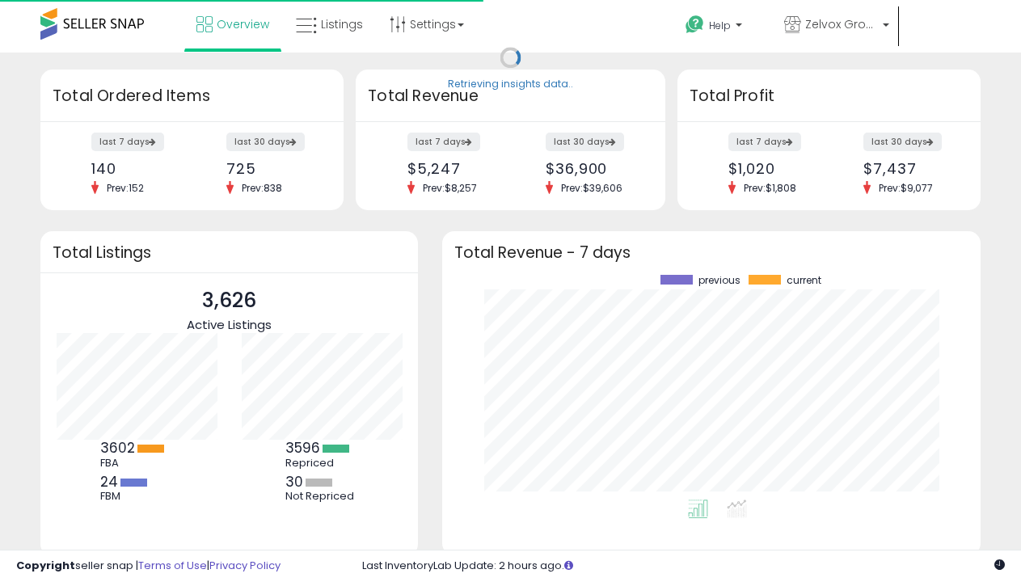
scroll to position [225, 506]
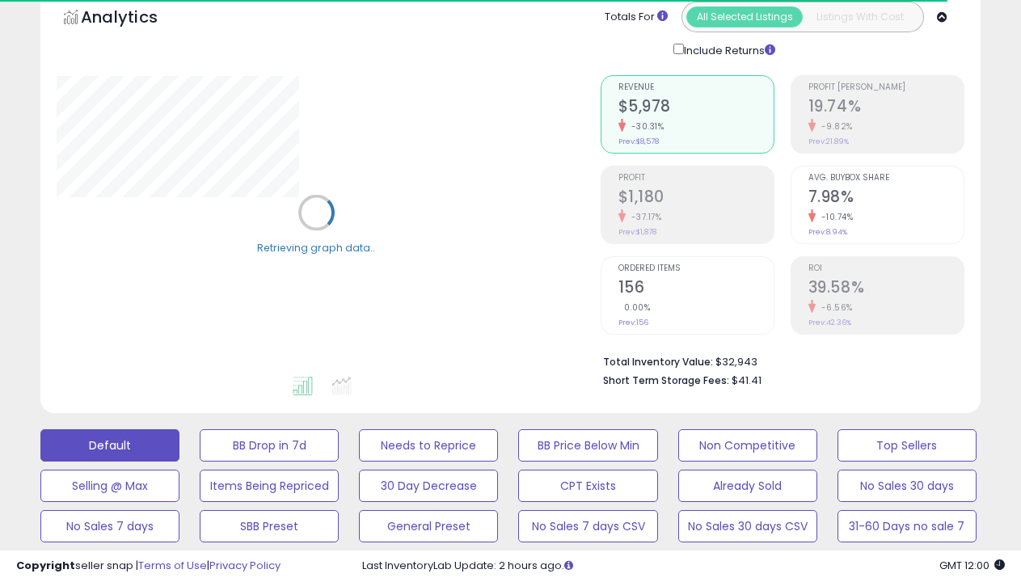
click at [269, 429] on button "BB is Suppressed" at bounding box center [269, 445] width 139 height 32
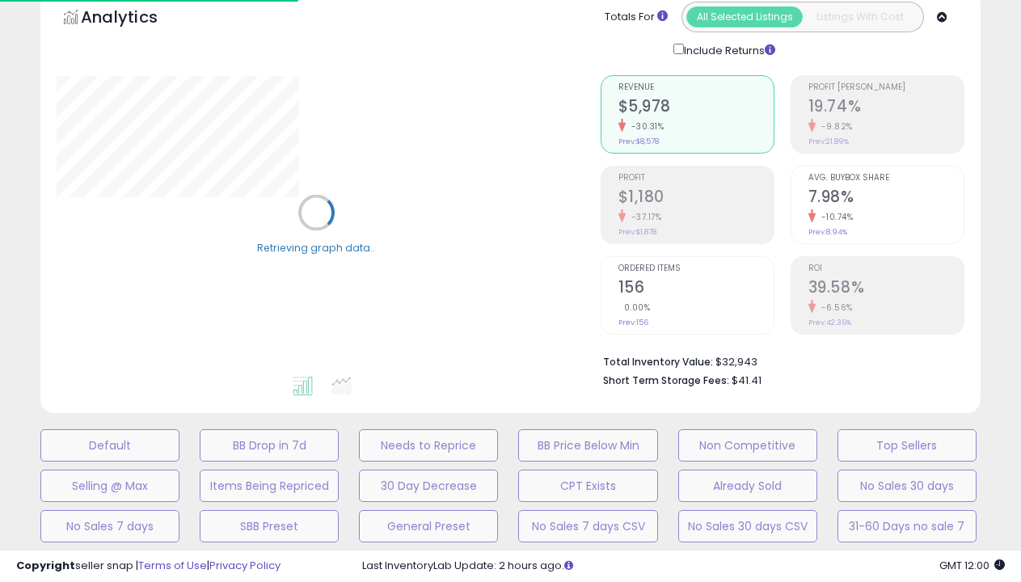
scroll to position [355, 0]
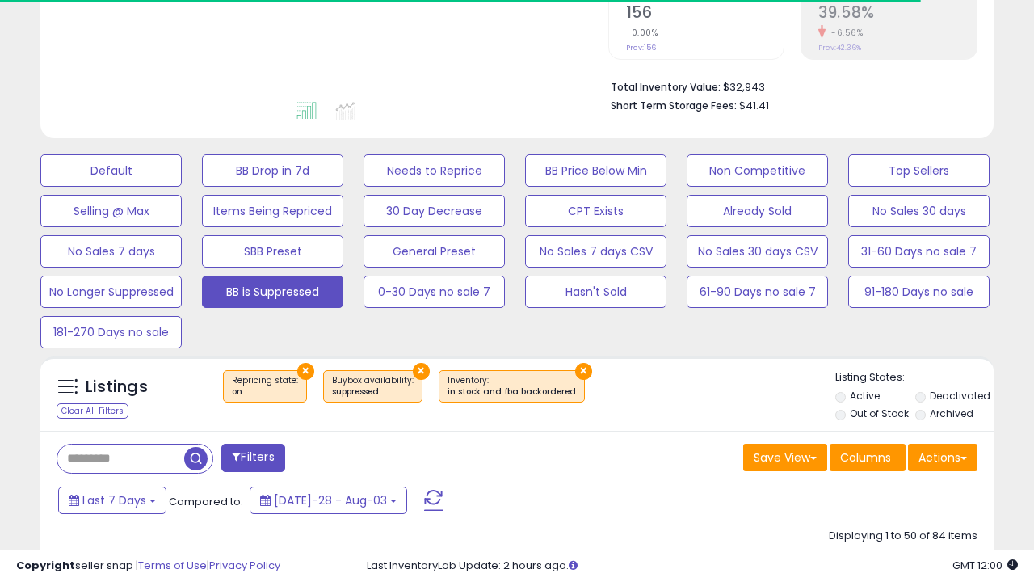
select select "**"
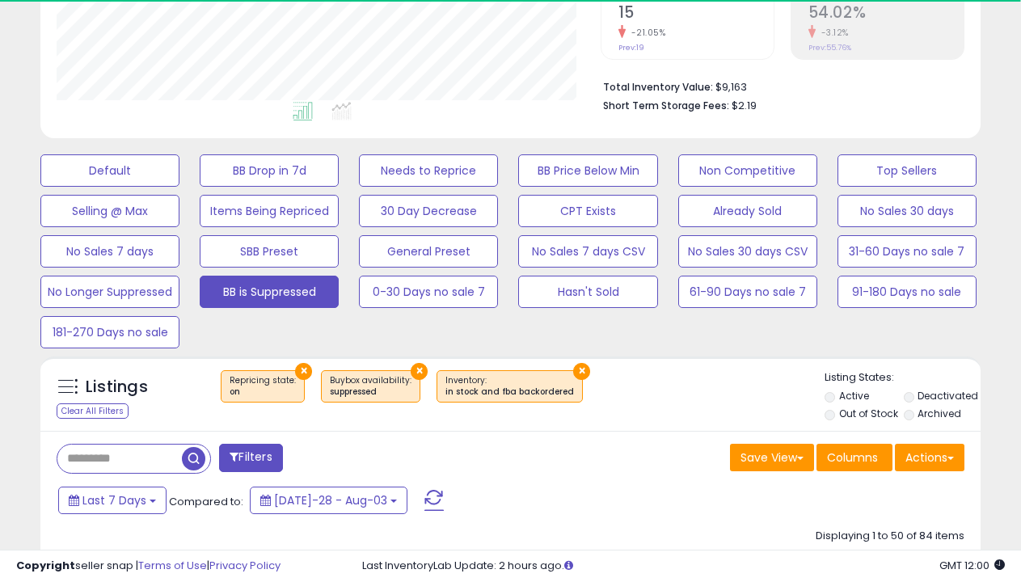
scroll to position [331, 543]
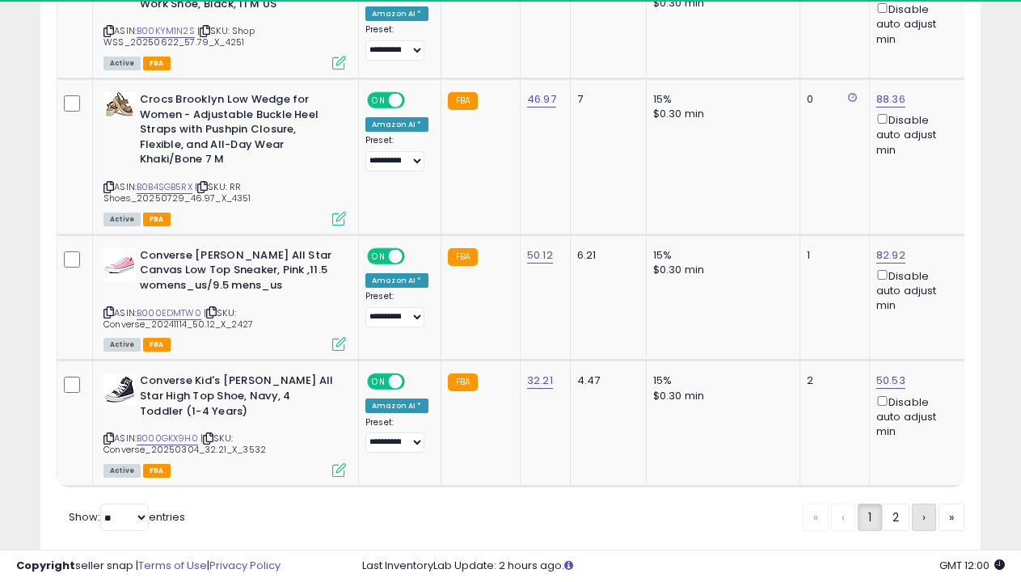
click at [922, 509] on span "›" at bounding box center [923, 517] width 3 height 16
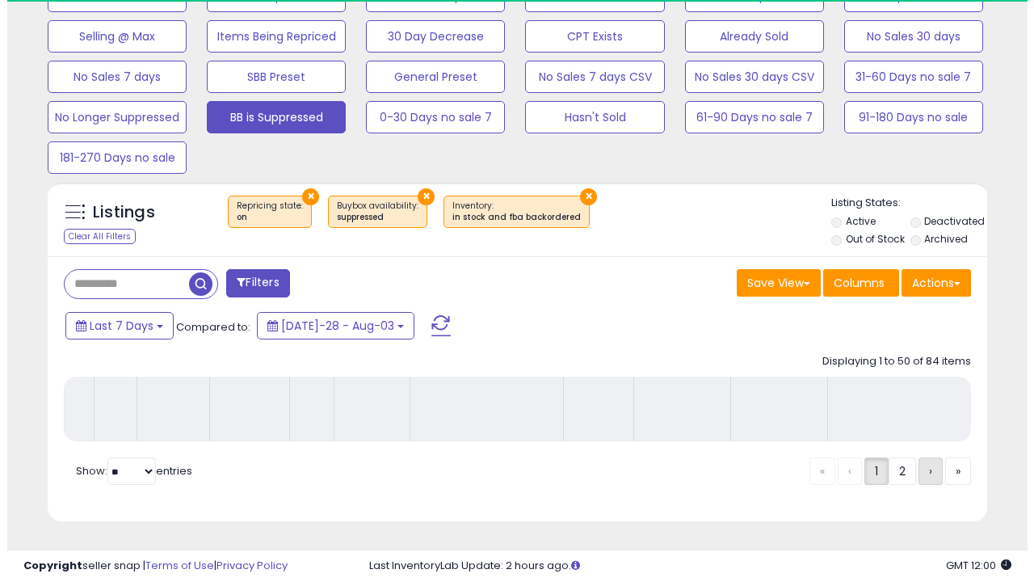
scroll to position [543, 0]
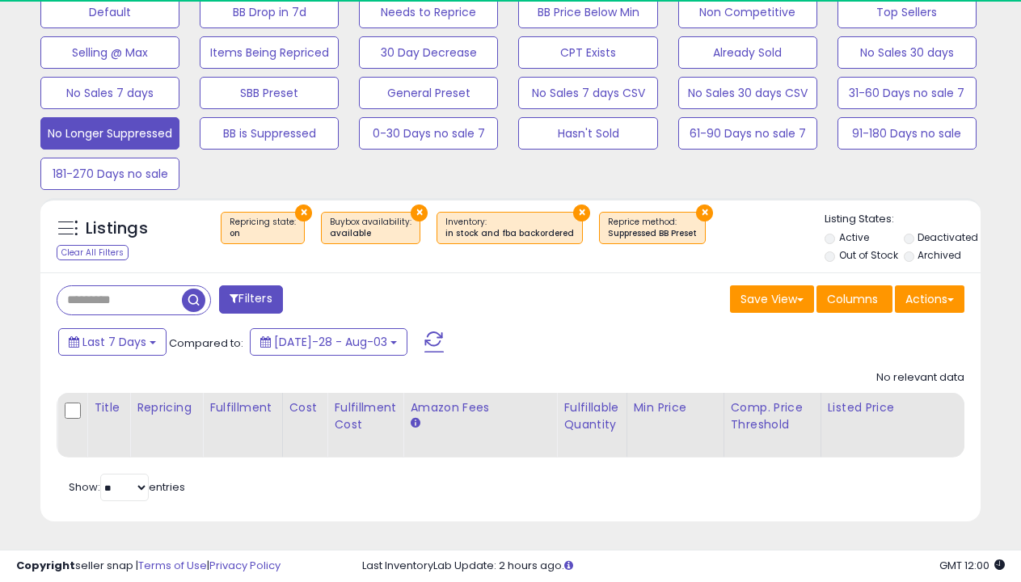
scroll to position [331, 543]
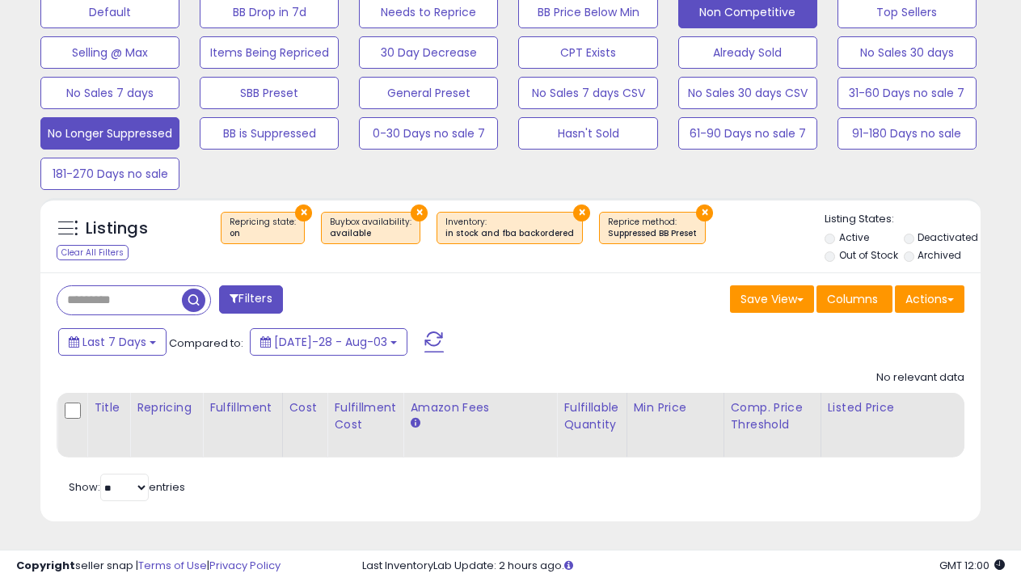
click at [179, 16] on button "Non Competitive" at bounding box center [109, 12] width 139 height 32
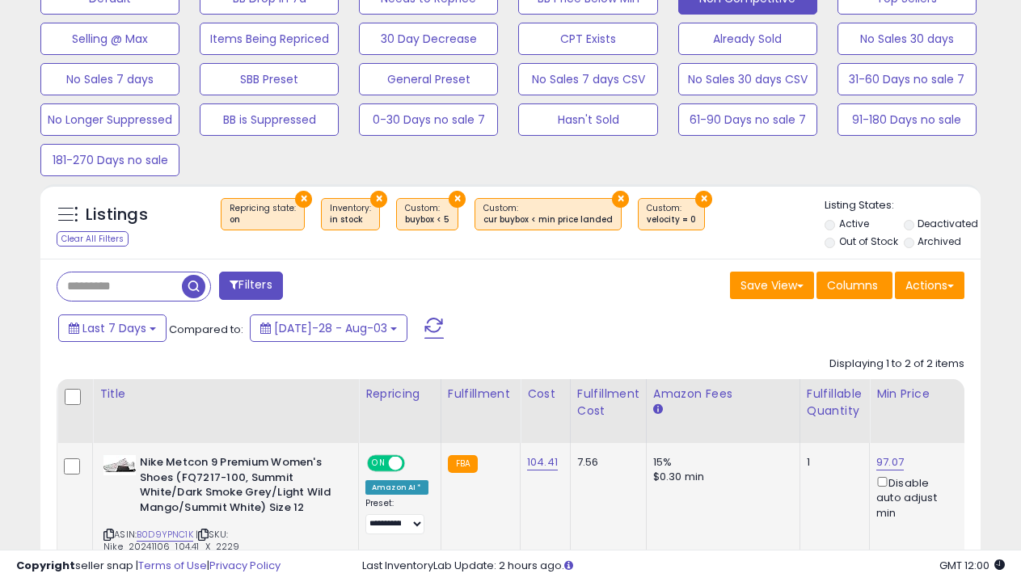
scroll to position [0, 1]
click at [882, 461] on link "97.07" at bounding box center [888, 462] width 27 height 16
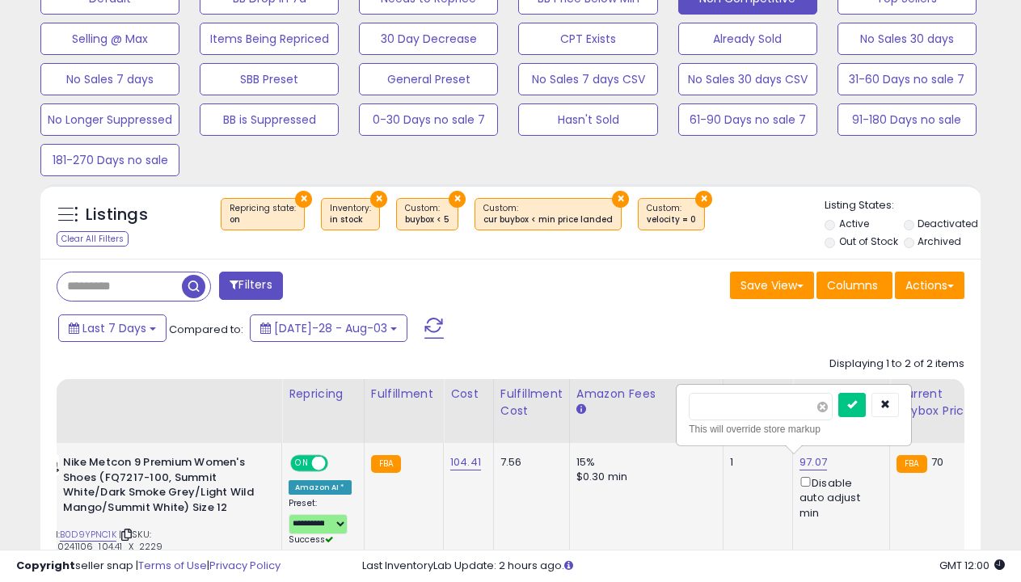
click at [828, 407] on span at bounding box center [822, 407] width 11 height 11
type input "****"
click at [857, 405] on icon "submit" at bounding box center [852, 404] width 10 height 10
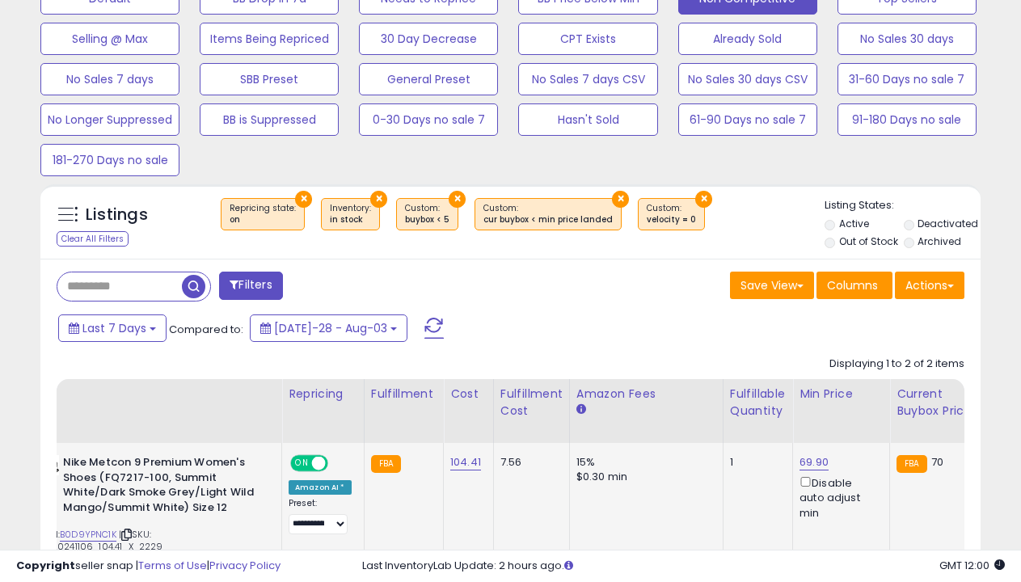
scroll to position [815, 0]
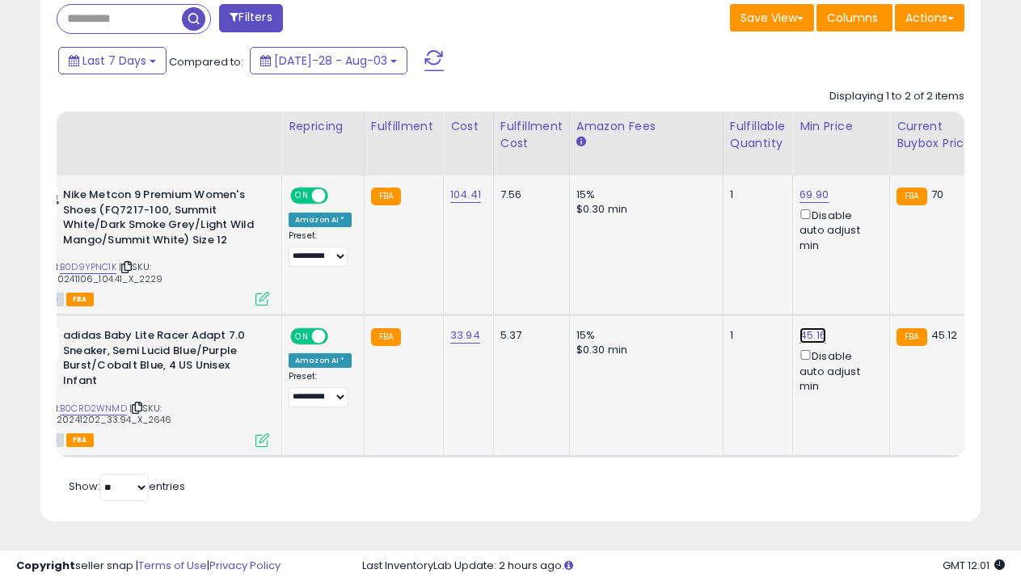
click at [805, 203] on link "45.16" at bounding box center [813, 195] width 29 height 16
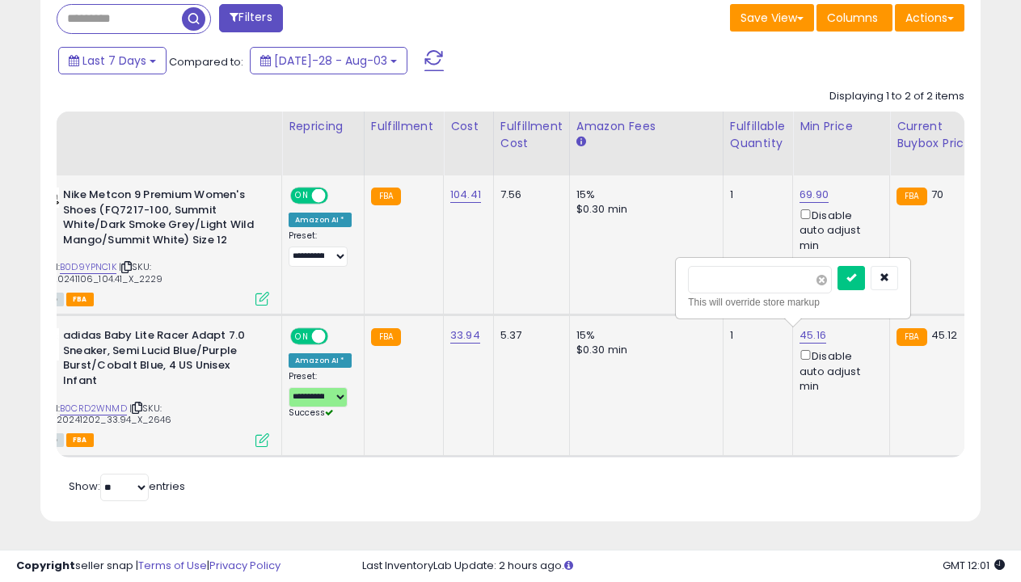
click at [827, 275] on span at bounding box center [821, 280] width 11 height 11
type input "*****"
click at [856, 272] on icon "submit" at bounding box center [851, 277] width 10 height 10
